Goal: Navigation & Orientation: Find specific page/section

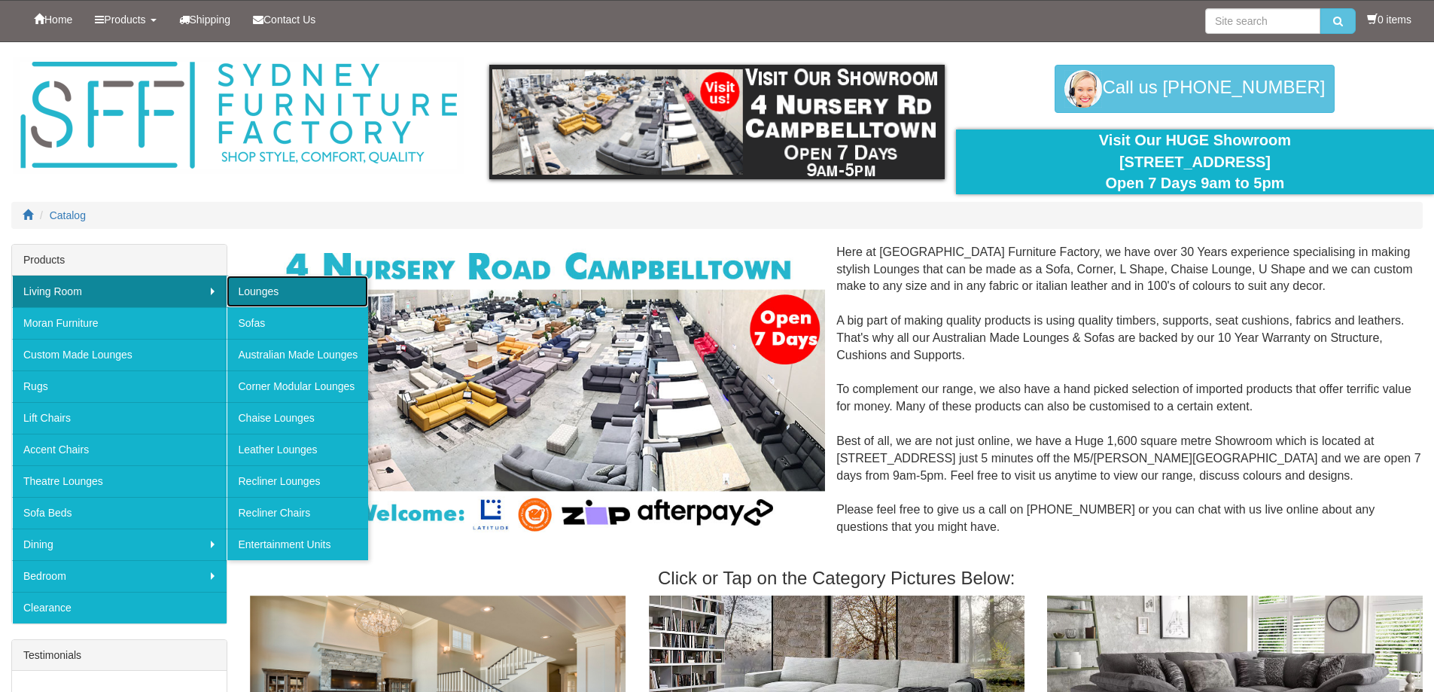
click at [260, 287] on link "Lounges" at bounding box center [298, 291] width 142 height 32
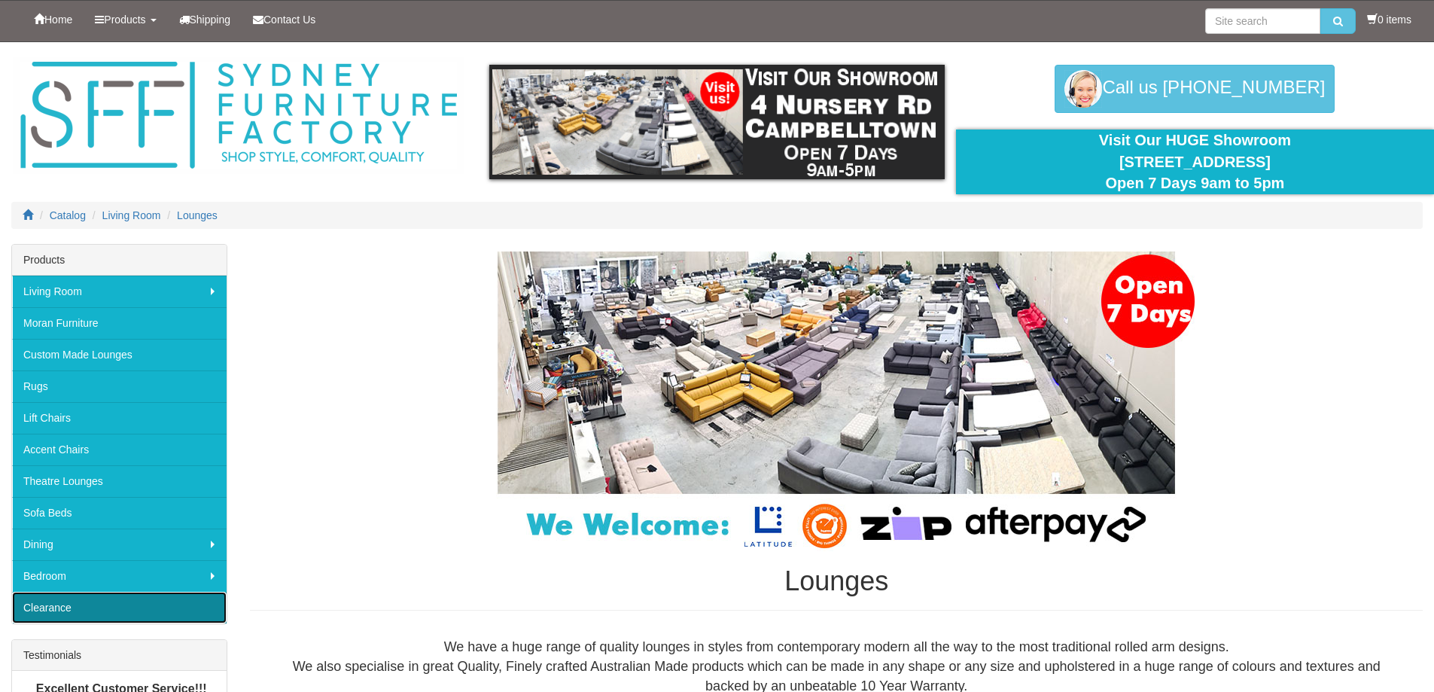
click at [117, 602] on link "Clearance" at bounding box center [119, 608] width 215 height 32
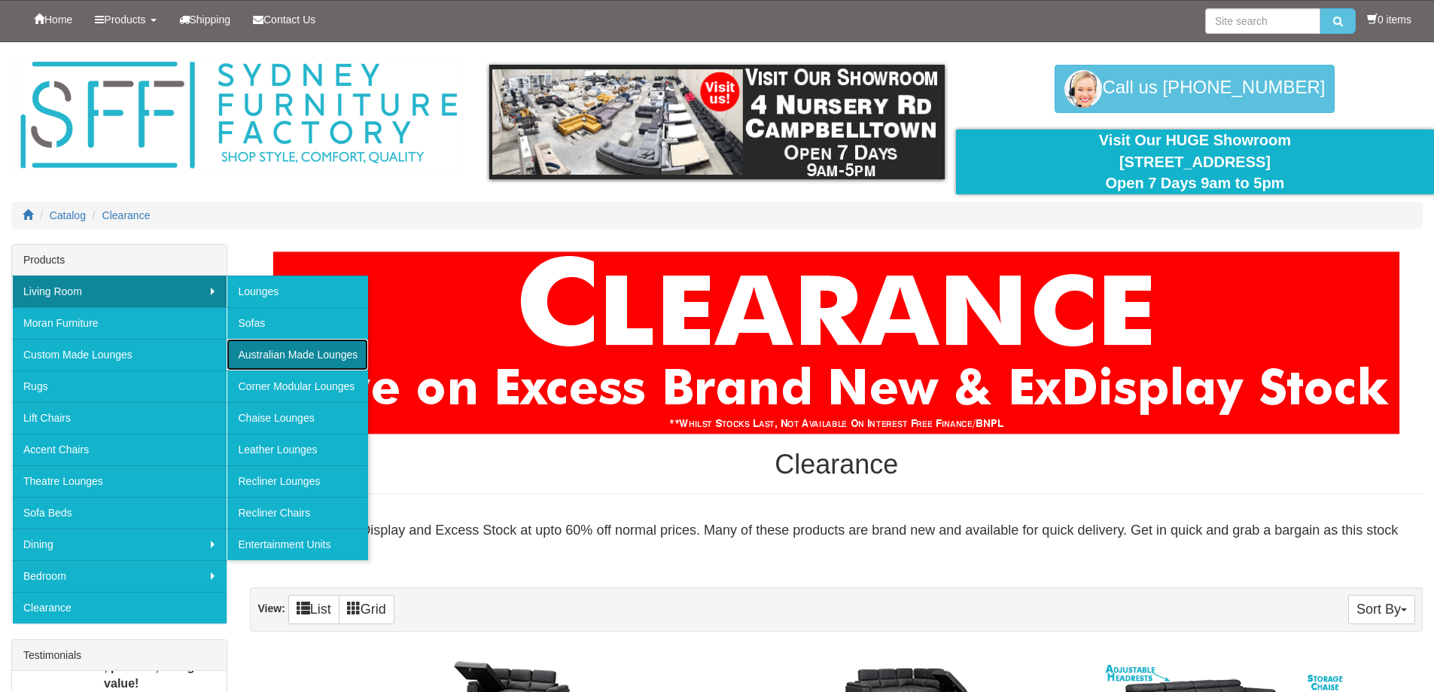
click at [295, 355] on link "Australian Made Lounges" at bounding box center [298, 355] width 142 height 32
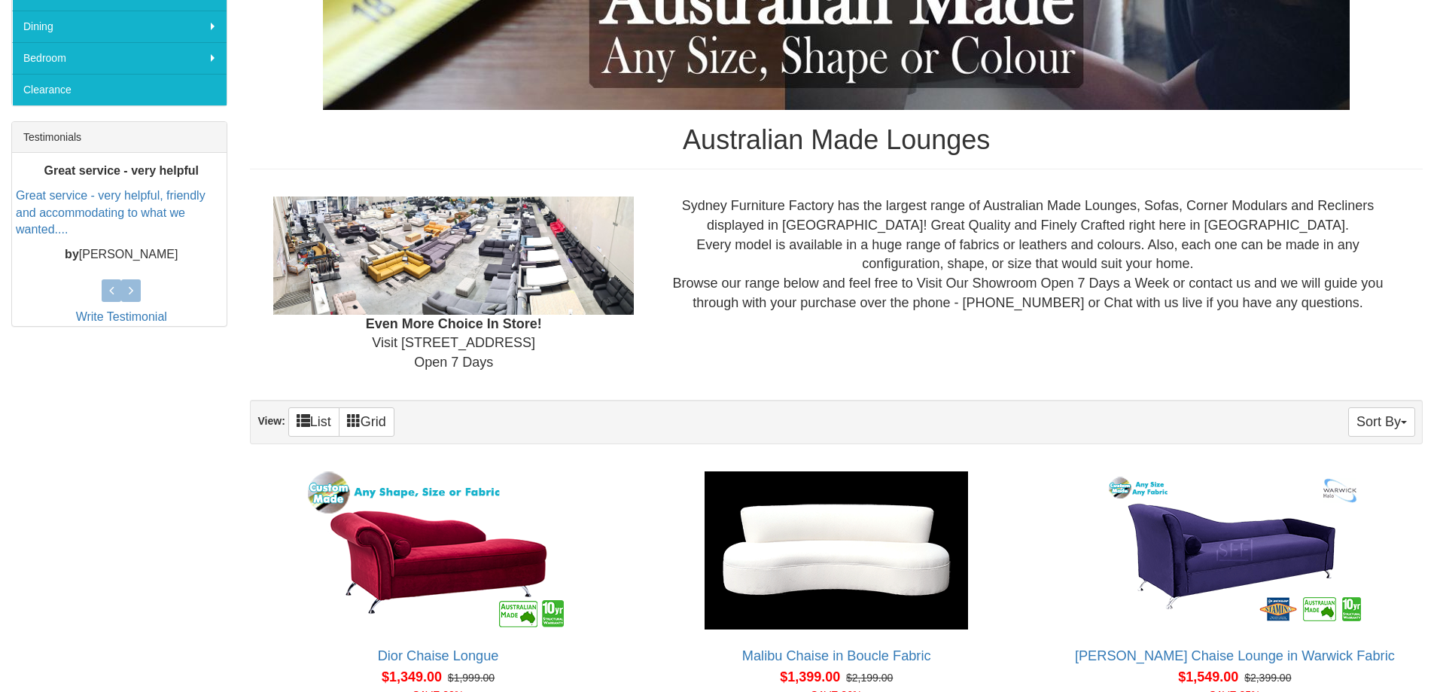
scroll to position [75, 0]
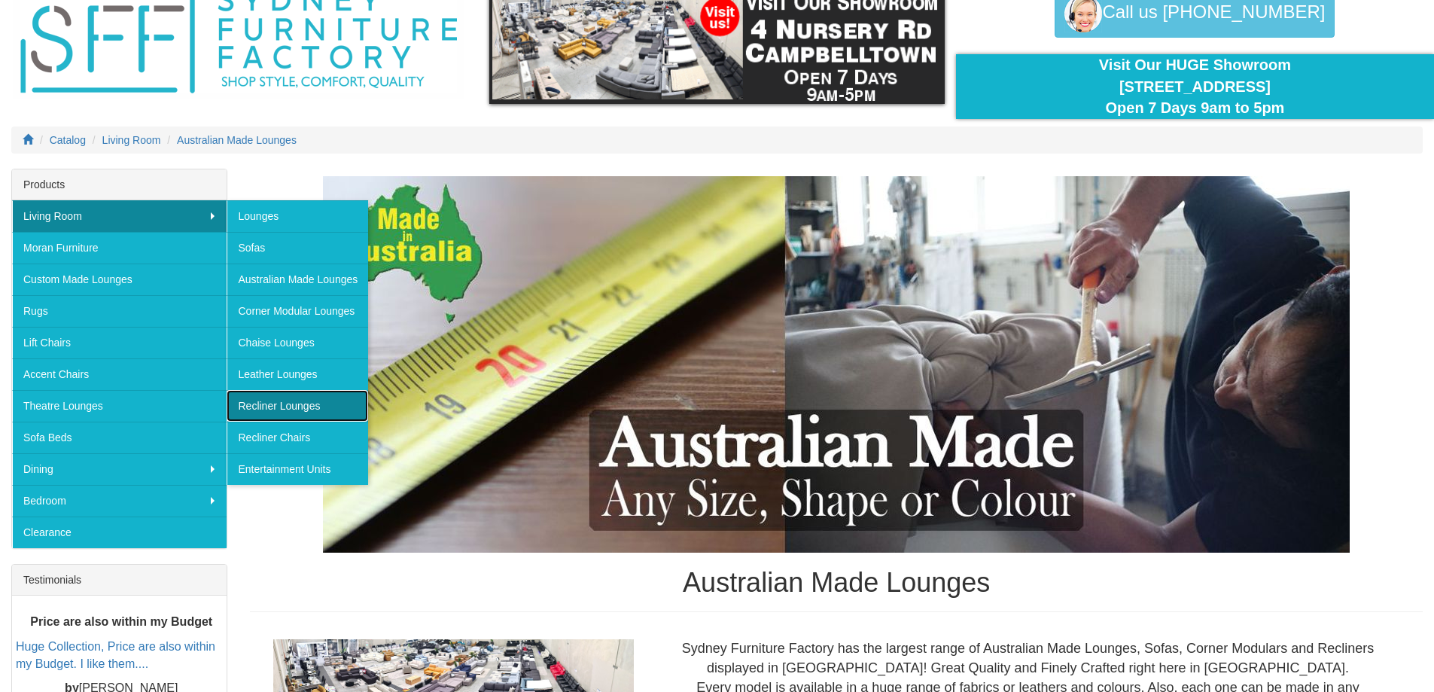
click at [288, 407] on link "Recliner Lounges" at bounding box center [298, 406] width 142 height 32
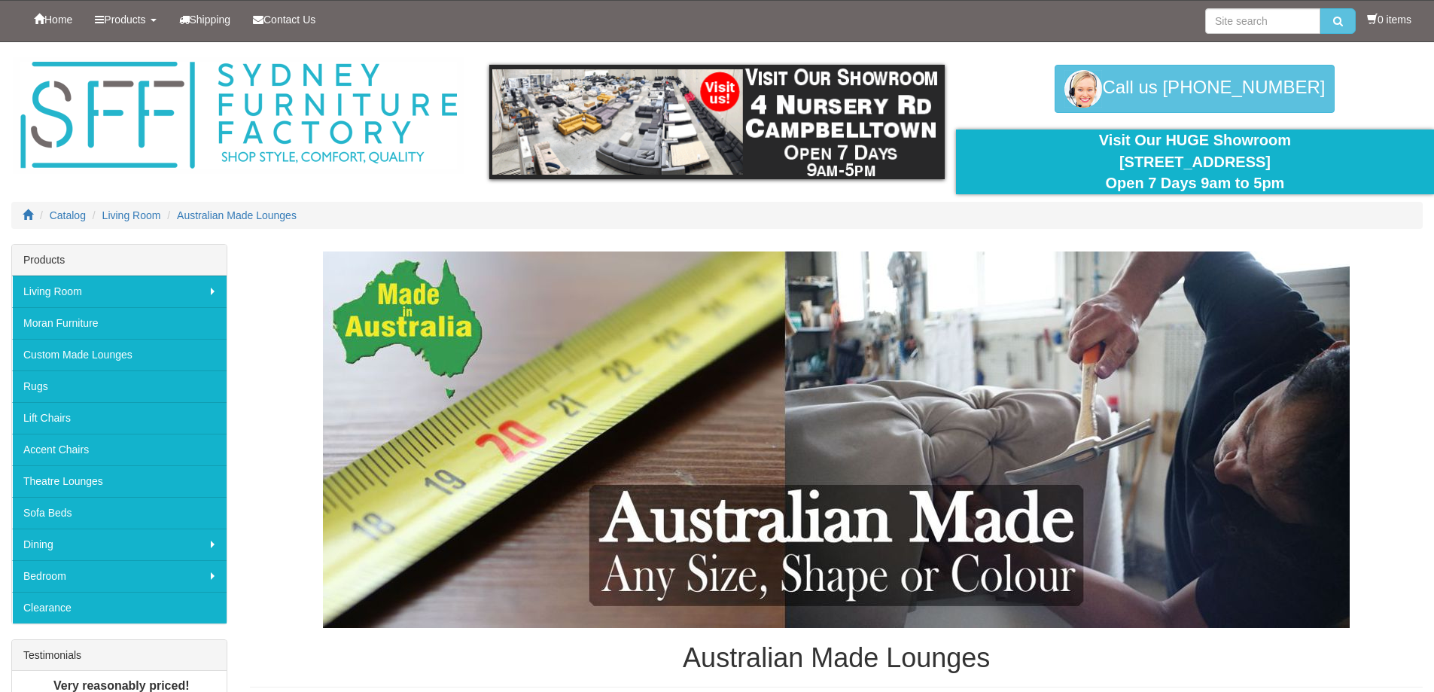
scroll to position [75, 0]
